Goal: Task Accomplishment & Management: Manage account settings

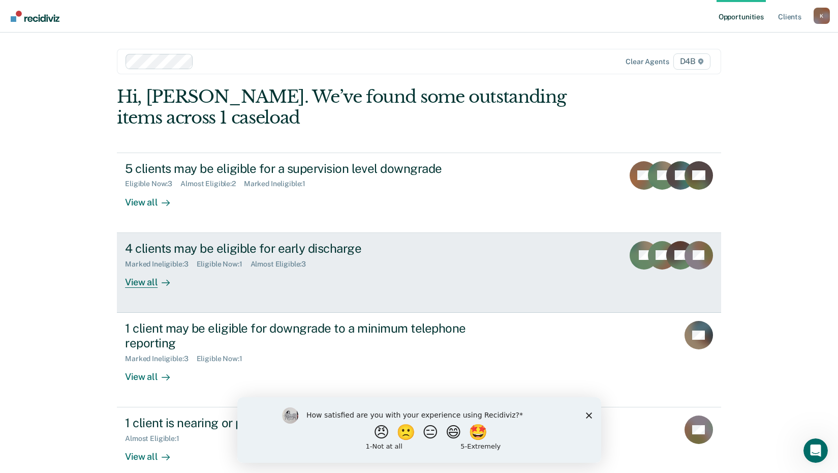
click at [137, 281] on div "View all" at bounding box center [153, 278] width 57 height 20
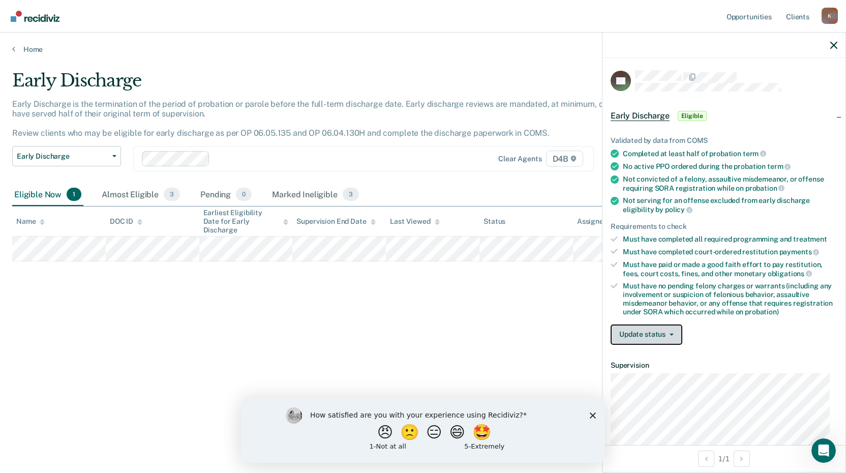
click at [673, 336] on button "Update status" at bounding box center [647, 334] width 72 height 20
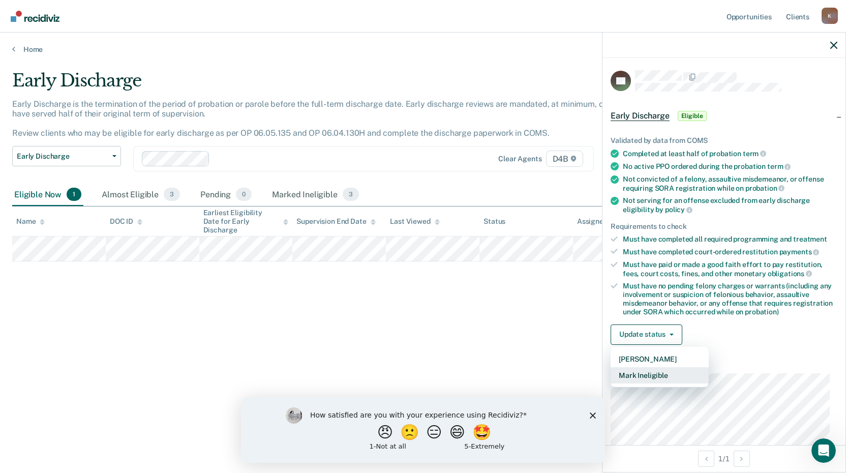
click at [657, 372] on button "Mark Ineligible" at bounding box center [660, 375] width 98 height 16
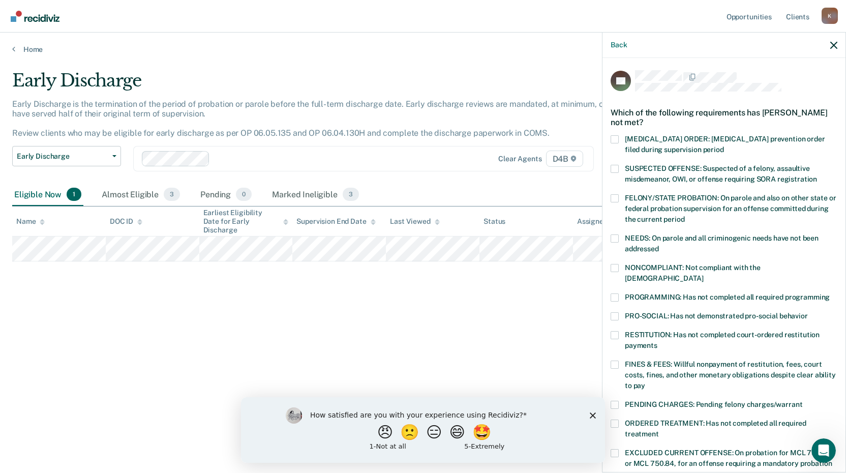
click at [620, 360] on label "FINES & FEES: Willful nonpayment of restitution, fees, court costs, fines, and …" at bounding box center [724, 376] width 227 height 32
click at [645, 382] on input "FINES & FEES: Willful nonpayment of restitution, fees, court costs, fines, and …" at bounding box center [645, 382] width 0 height 0
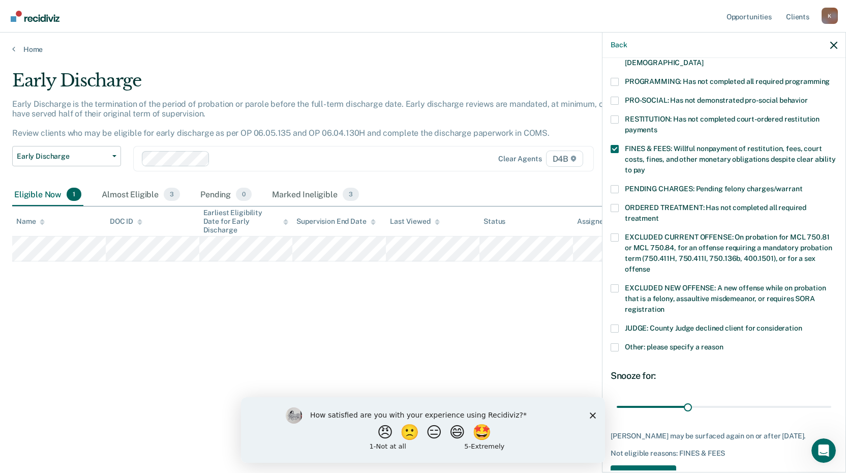
scroll to position [187, 0]
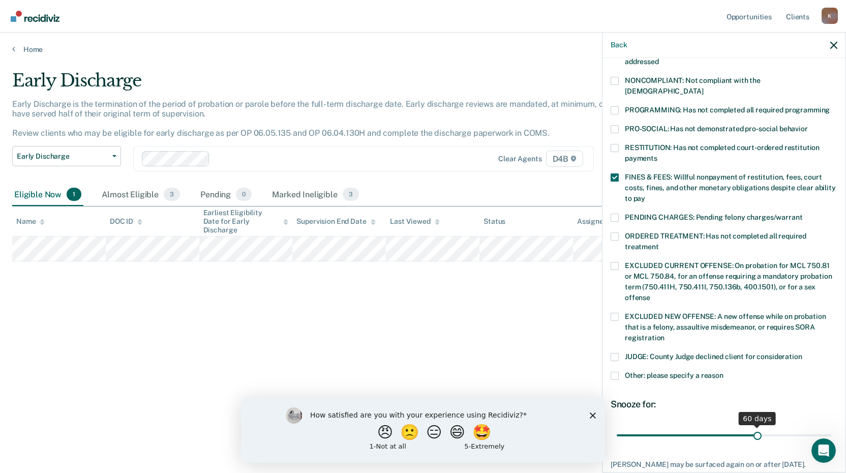
drag, startPoint x: 684, startPoint y: 423, endPoint x: 753, endPoint y: 425, distance: 69.2
type input "60"
click at [753, 426] on input "range" at bounding box center [724, 435] width 215 height 18
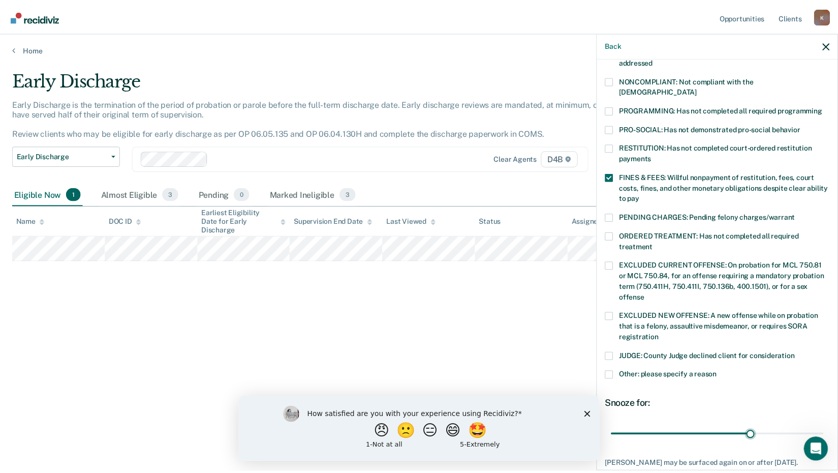
scroll to position [238, 0]
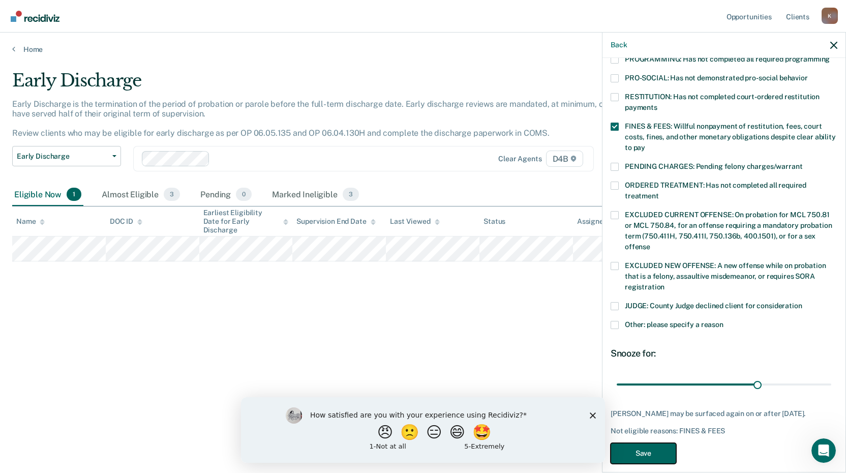
click at [648, 443] on button "Save" at bounding box center [644, 453] width 66 height 21
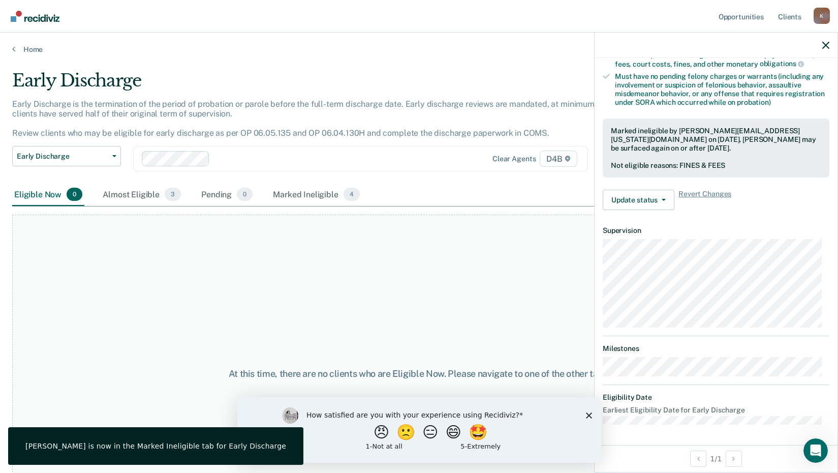
scroll to position [208, 0]
click at [28, 51] on link "Home" at bounding box center [419, 49] width 814 height 9
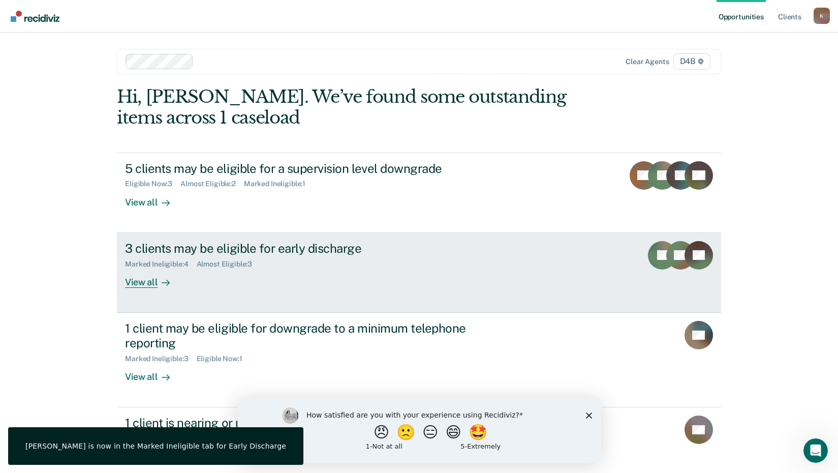
click at [233, 244] on div "3 clients may be eligible for early discharge" at bounding box center [303, 248] width 357 height 15
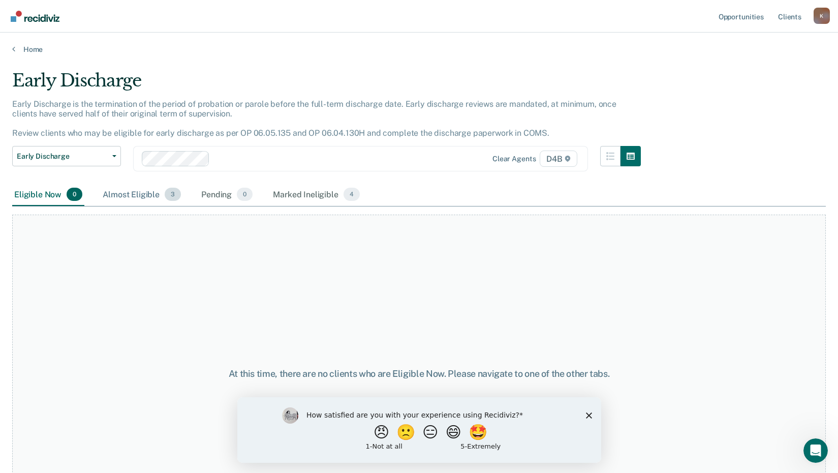
click at [134, 191] on div "Almost Eligible 3" at bounding box center [142, 195] width 82 height 22
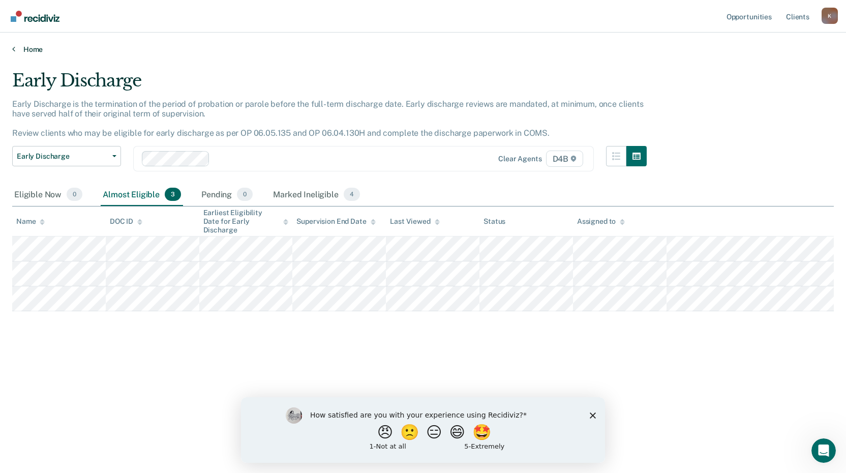
click at [25, 49] on link "Home" at bounding box center [423, 49] width 822 height 9
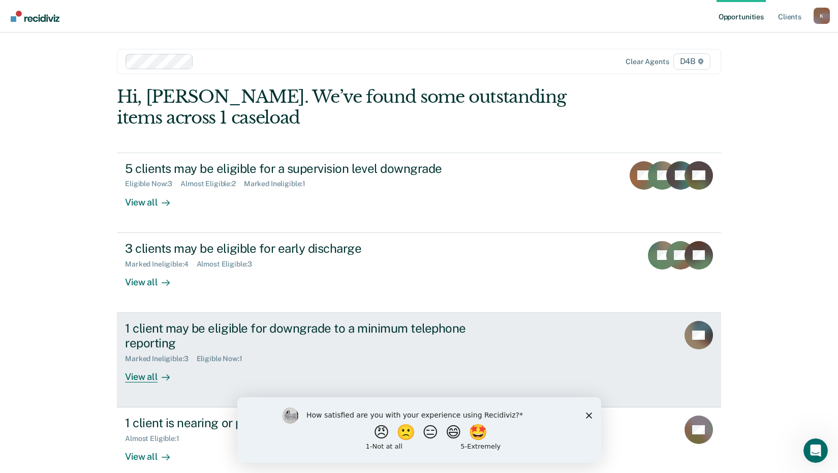
click at [247, 316] on link "1 client may be eligible for downgrade to a minimum telephone reporting Marked …" at bounding box center [419, 360] width 604 height 95
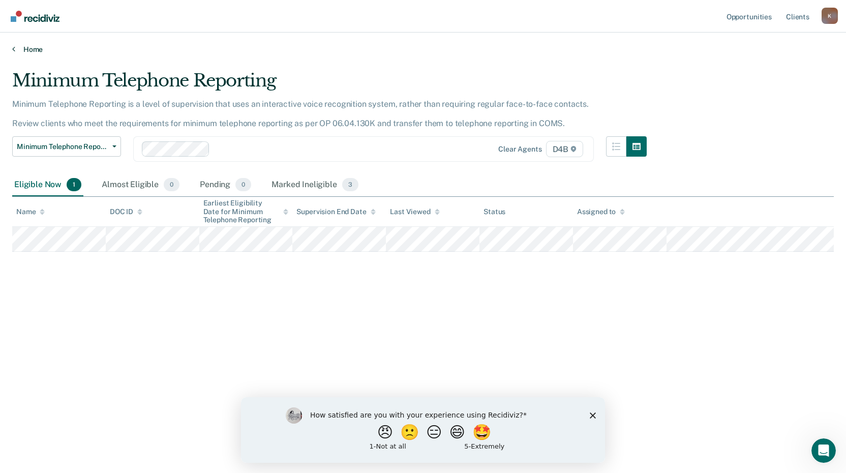
click at [35, 51] on link "Home" at bounding box center [423, 49] width 822 height 9
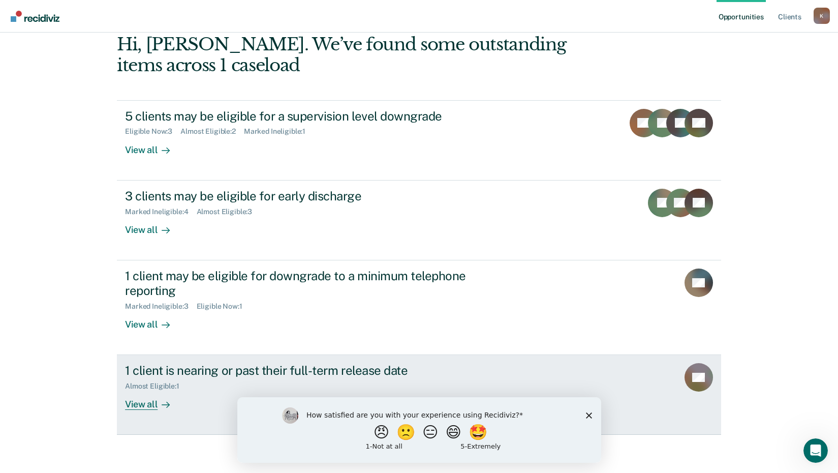
scroll to position [55, 0]
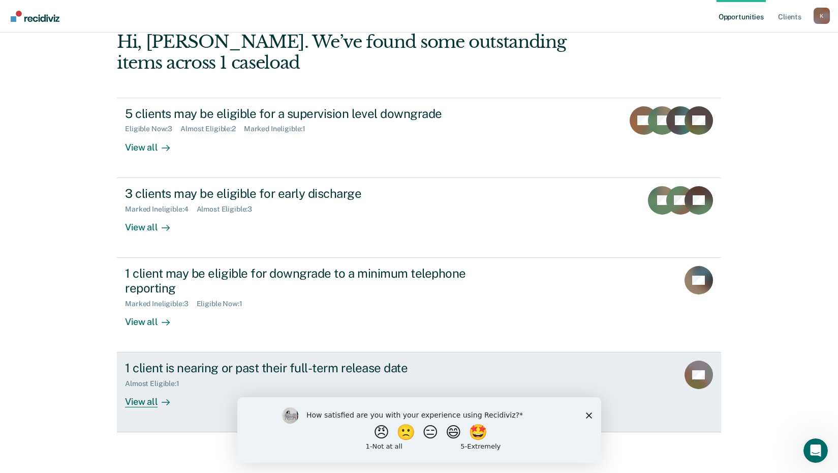
click at [155, 378] on div "Almost Eligible : 1" at bounding box center [303, 381] width 357 height 13
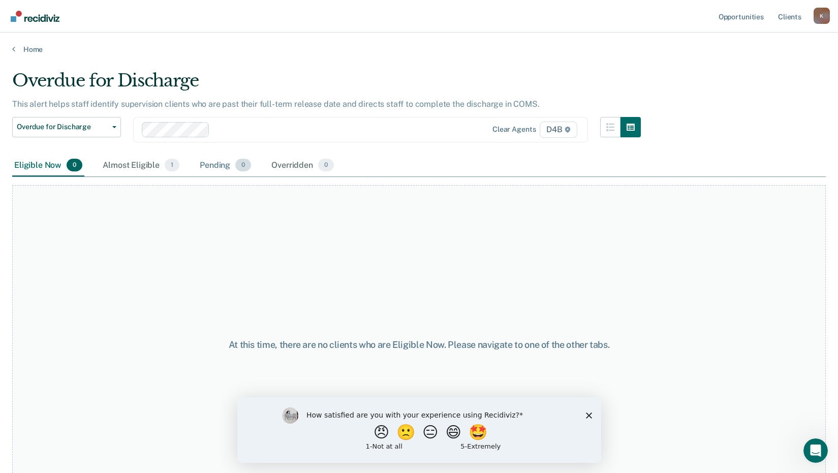
click at [218, 168] on div "Pending 0" at bounding box center [225, 166] width 55 height 22
click at [136, 164] on div "Almost Eligible 1" at bounding box center [141, 166] width 81 height 22
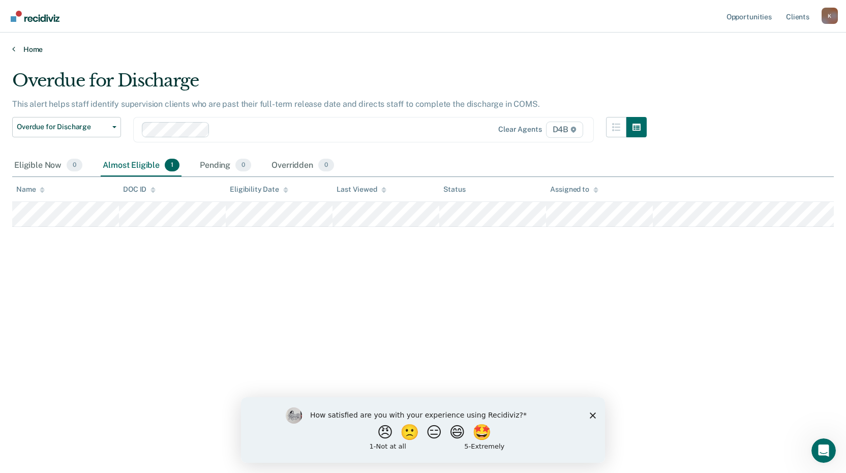
click at [32, 50] on link "Home" at bounding box center [423, 49] width 822 height 9
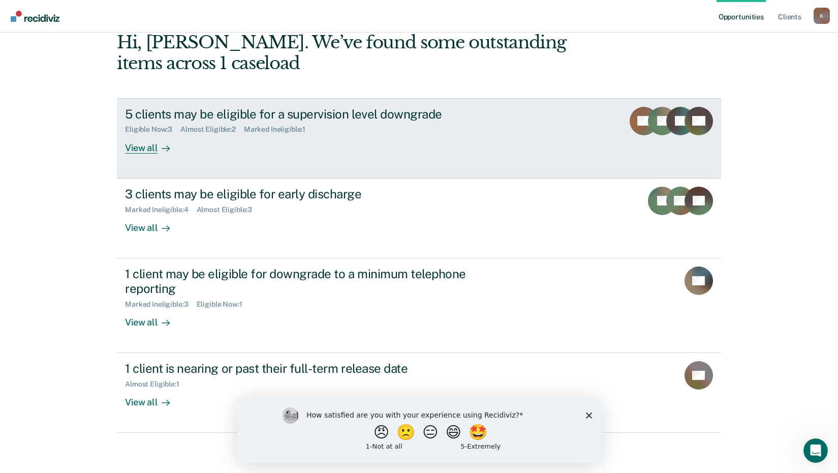
scroll to position [55, 0]
click at [132, 144] on div "View all" at bounding box center [153, 143] width 57 height 20
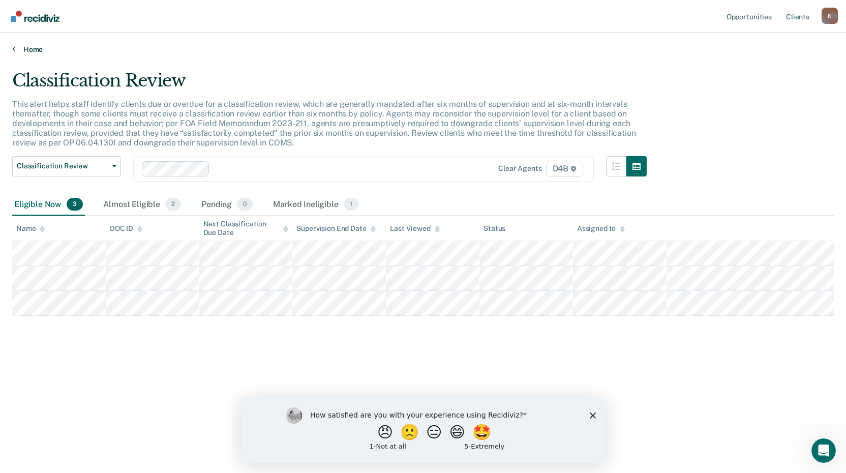
click at [34, 51] on link "Home" at bounding box center [423, 49] width 822 height 9
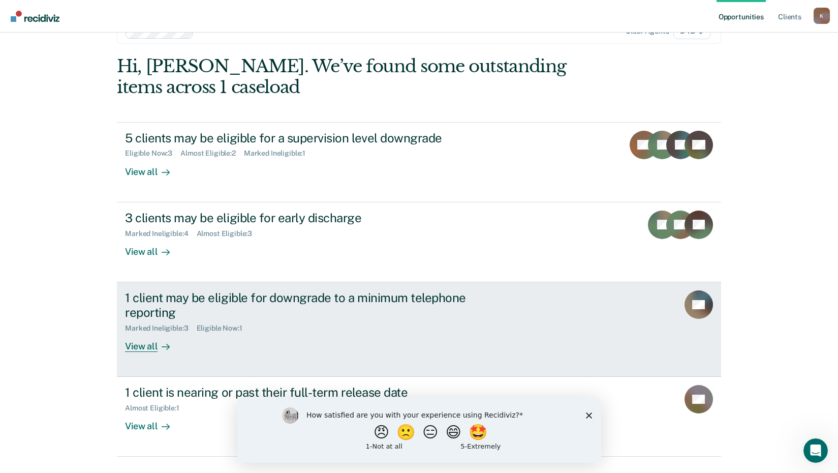
scroll to position [55, 0]
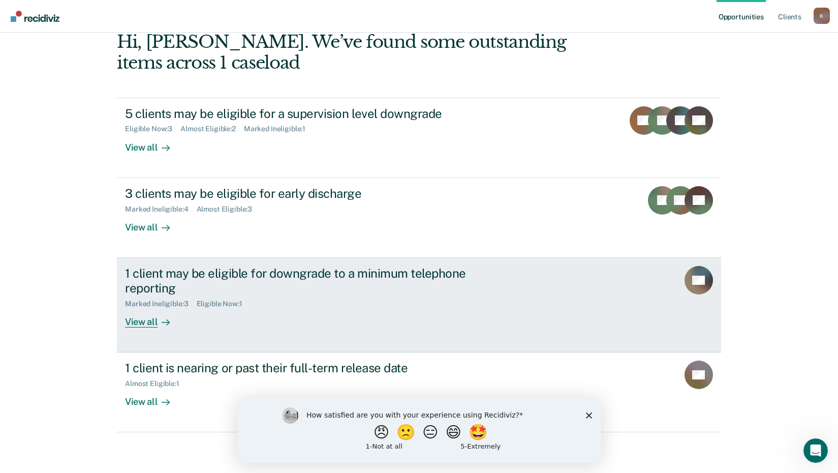
click at [167, 323] on icon at bounding box center [168, 322] width 3 height 6
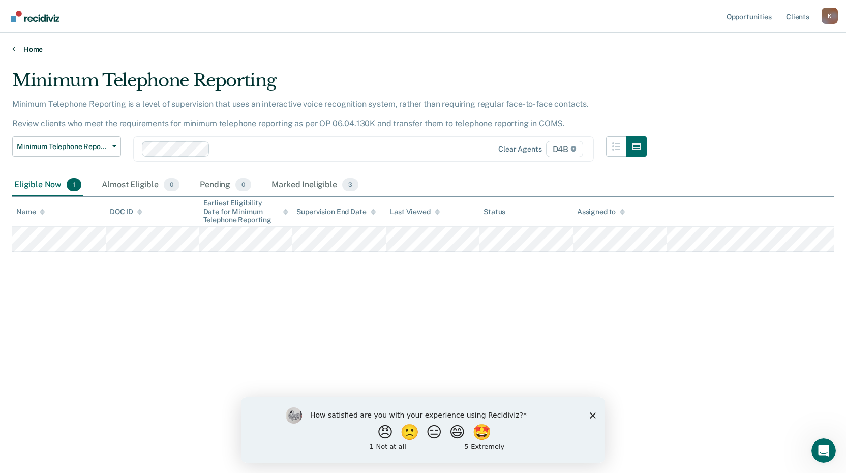
click at [38, 45] on link "Home" at bounding box center [423, 49] width 822 height 9
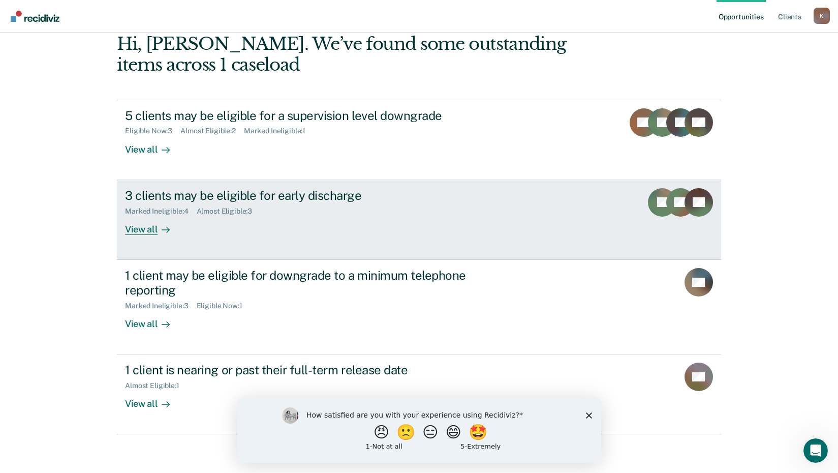
scroll to position [55, 0]
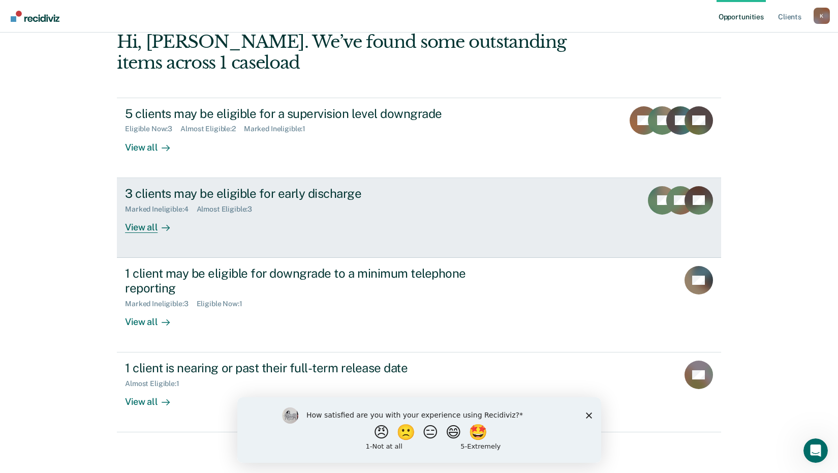
click at [207, 199] on div "3 clients may be eligible for early discharge" at bounding box center [303, 193] width 357 height 15
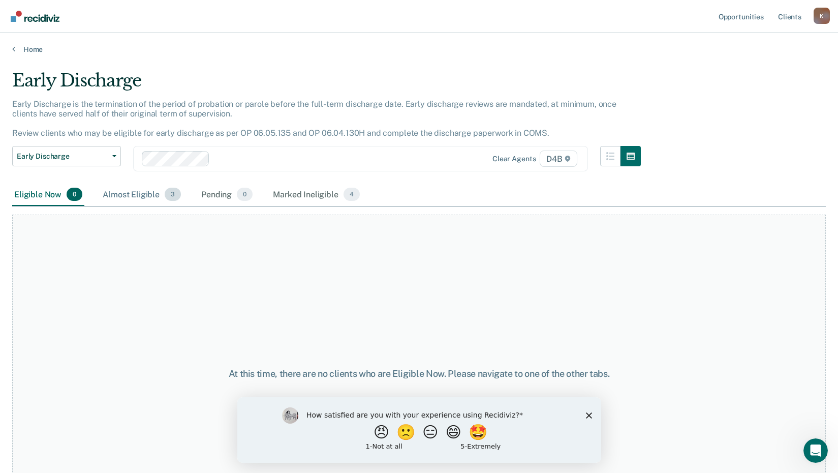
click at [140, 192] on div "Almost Eligible 3" at bounding box center [142, 195] width 82 height 22
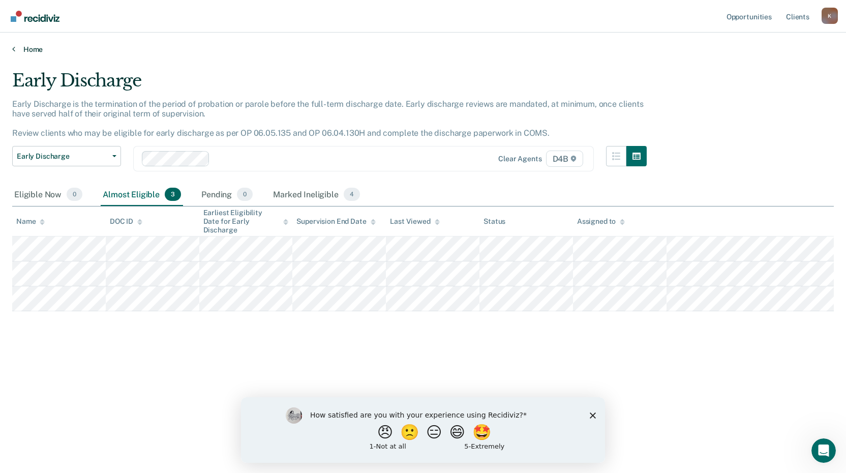
click at [32, 49] on link "Home" at bounding box center [423, 49] width 822 height 9
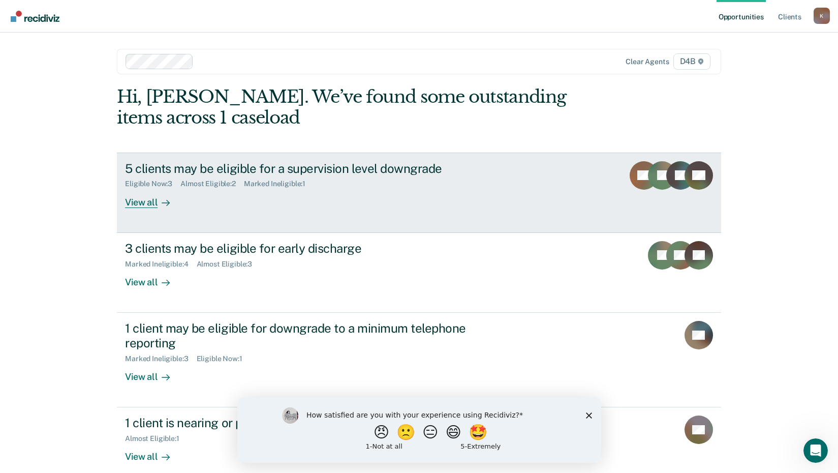
click at [168, 175] on div "5 clients may be eligible for a supervision level downgrade" at bounding box center [303, 168] width 357 height 15
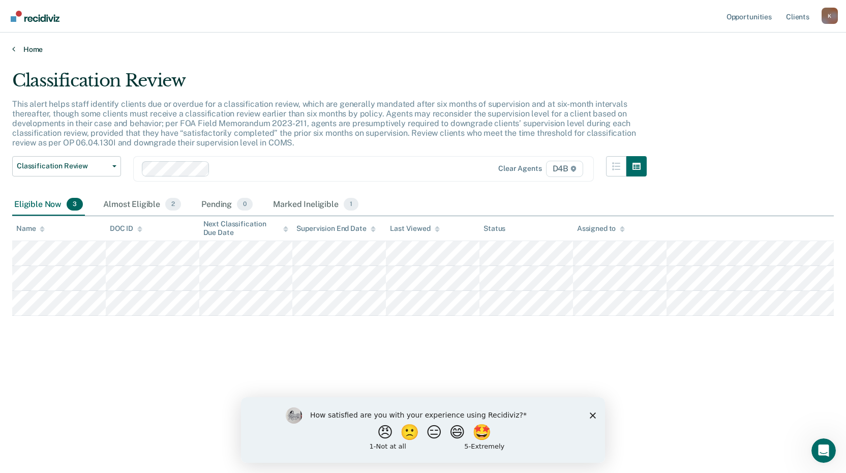
click at [38, 51] on link "Home" at bounding box center [423, 49] width 822 height 9
